Goal: Information Seeking & Learning: Learn about a topic

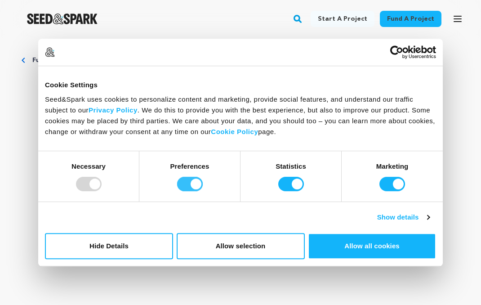
click at [192, 181] on input "Preferences" at bounding box center [190, 184] width 26 height 14
checkbox input "false"
click at [286, 181] on input "Statistics" at bounding box center [291, 184] width 26 height 14
checkbox input "false"
click at [392, 181] on input "Marketing" at bounding box center [392, 184] width 26 height 14
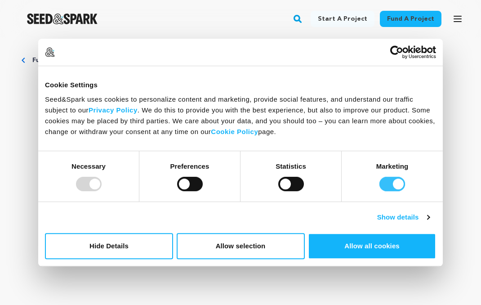
checkbox input "false"
click at [136, 247] on button "Hide Details" at bounding box center [109, 246] width 128 height 26
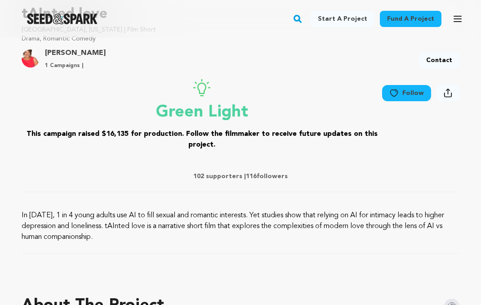
scroll to position [426, 0]
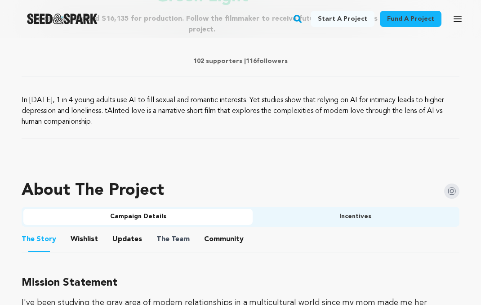
click at [183, 239] on span "The Team" at bounding box center [172, 239] width 33 height 11
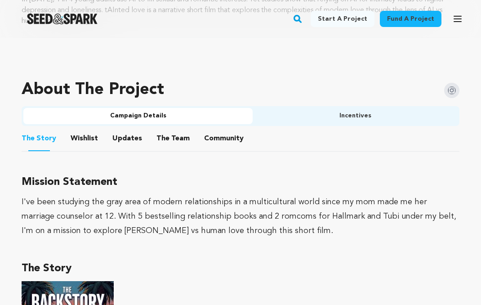
scroll to position [531, 0]
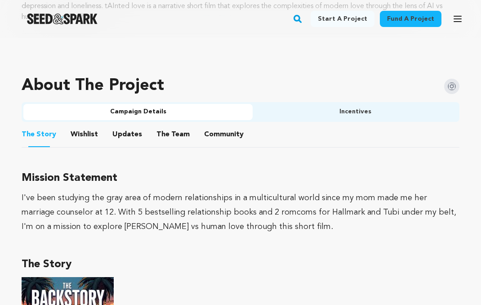
click at [162, 133] on button "The Team" at bounding box center [173, 136] width 22 height 22
